Goal: Transaction & Acquisition: Book appointment/travel/reservation

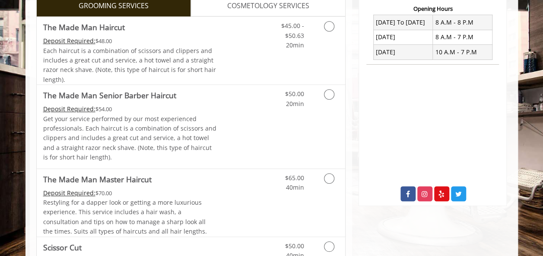
scroll to position [323, 0]
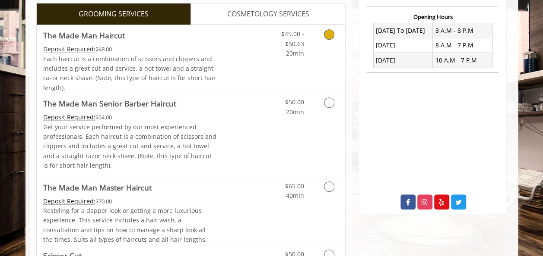
click at [330, 34] on icon "Grooming services" at bounding box center [329, 34] width 10 height 10
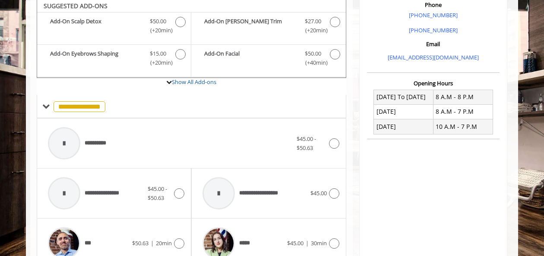
scroll to position [254, 0]
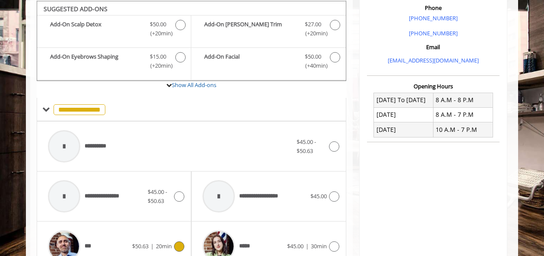
click at [173, 243] on div at bounding box center [178, 247] width 13 height 10
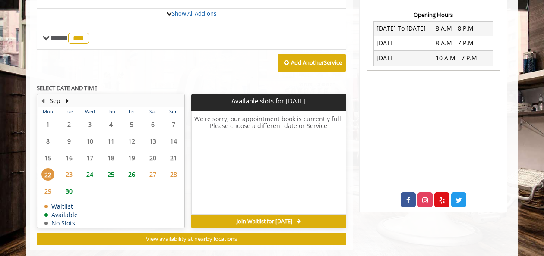
scroll to position [331, 0]
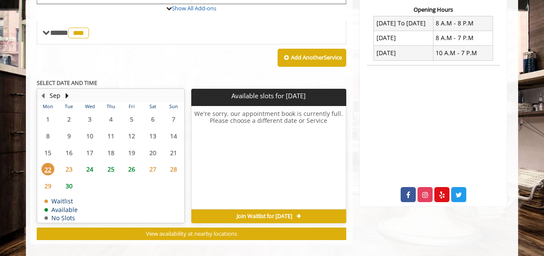
click at [89, 168] on span "24" at bounding box center [89, 169] width 13 height 13
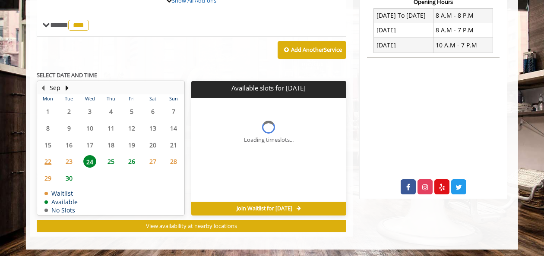
scroll to position [351, 0]
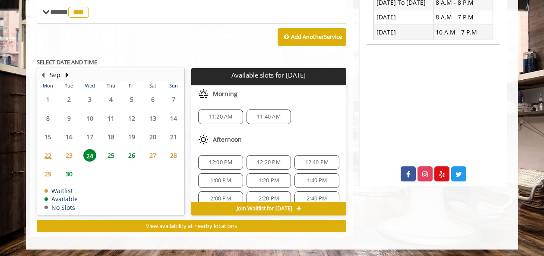
click at [115, 153] on span "25" at bounding box center [110, 155] width 13 height 13
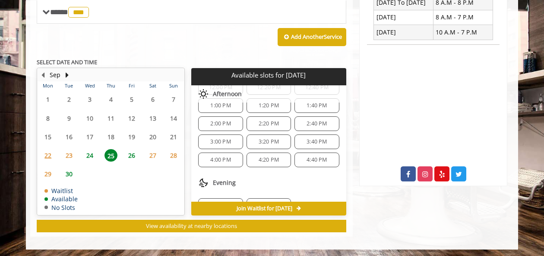
scroll to position [46, 0]
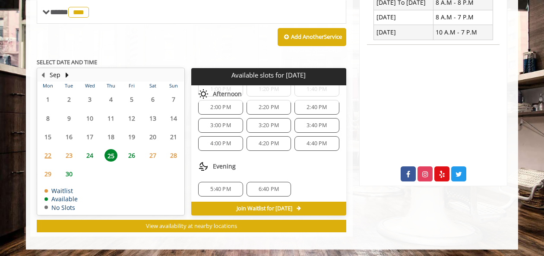
click at [220, 190] on div "5:40 PM" at bounding box center [220, 189] width 44 height 15
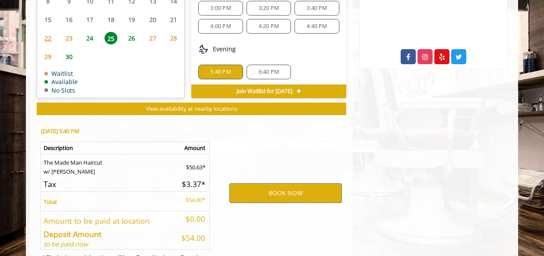
scroll to position [507, 0]
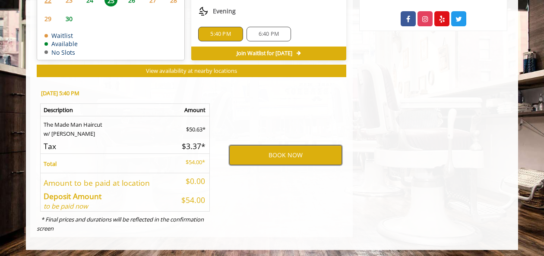
click at [266, 152] on button "BOOK NOW" at bounding box center [285, 155] width 113 height 20
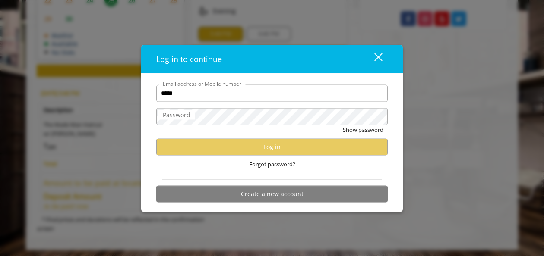
type input "**********"
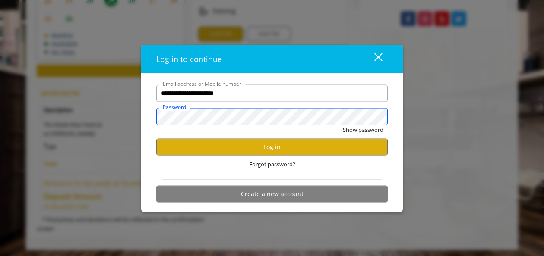
click at [343, 125] on button "Show password" at bounding box center [363, 129] width 41 height 9
click at [140, 116] on div "**********" at bounding box center [272, 128] width 544 height 256
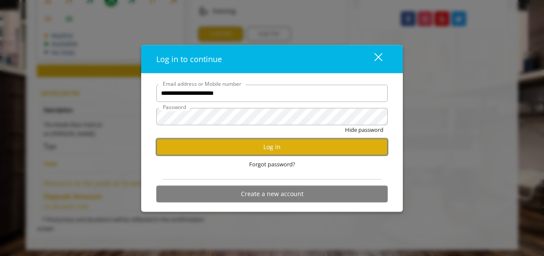
click at [174, 145] on button "Log in" at bounding box center [271, 147] width 231 height 17
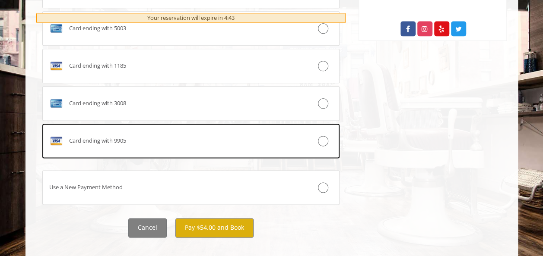
scroll to position [507, 0]
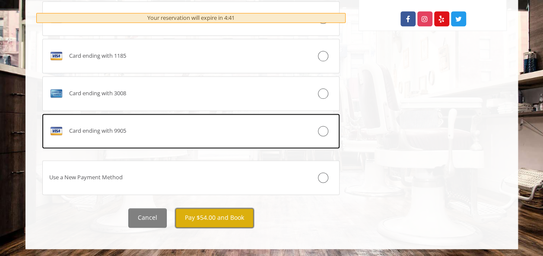
click at [214, 213] on button "Pay $54.00 and Book" at bounding box center [214, 218] width 78 height 19
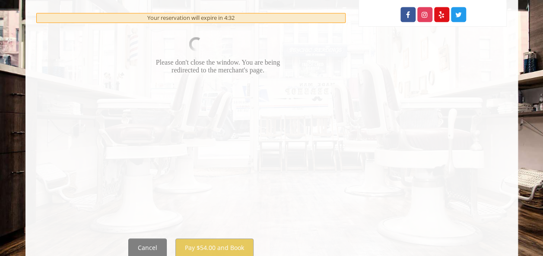
scroll to position [516, 0]
